Goal: Task Accomplishment & Management: Complete application form

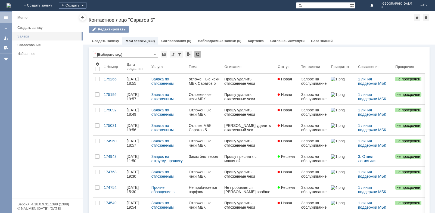
click at [38, 33] on link "Заявки" at bounding box center [48, 36] width 66 height 8
click at [41, 26] on div "Создать заявку" at bounding box center [48, 28] width 62 height 4
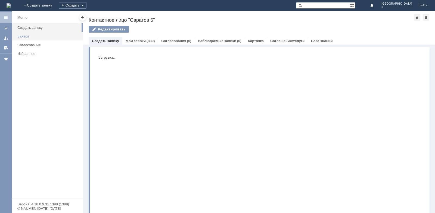
click at [39, 34] on div "Заявки" at bounding box center [48, 36] width 62 height 4
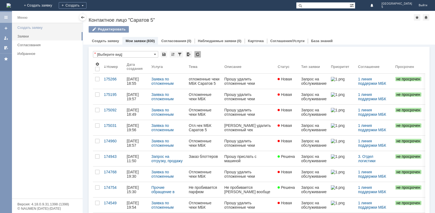
click at [40, 28] on div "Создать заявку" at bounding box center [48, 28] width 62 height 4
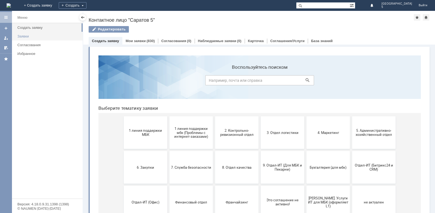
click at [39, 36] on div "Заявки" at bounding box center [48, 36] width 62 height 4
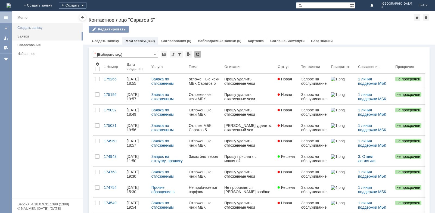
click at [21, 26] on div "Создать заявку" at bounding box center [48, 28] width 62 height 4
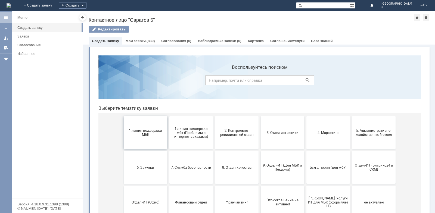
click at [153, 136] on span "1 линия поддержки МБК" at bounding box center [145, 133] width 40 height 8
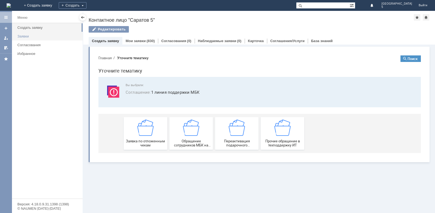
click at [29, 37] on div "Заявки" at bounding box center [48, 36] width 62 height 4
